Goal: Use online tool/utility: Use online tool/utility

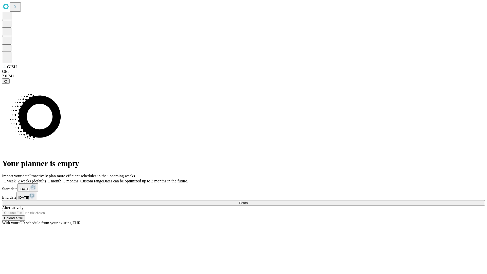
click at [247, 201] on span "Fetch" at bounding box center [243, 203] width 8 height 4
